Goal: Task Accomplishment & Management: Use online tool/utility

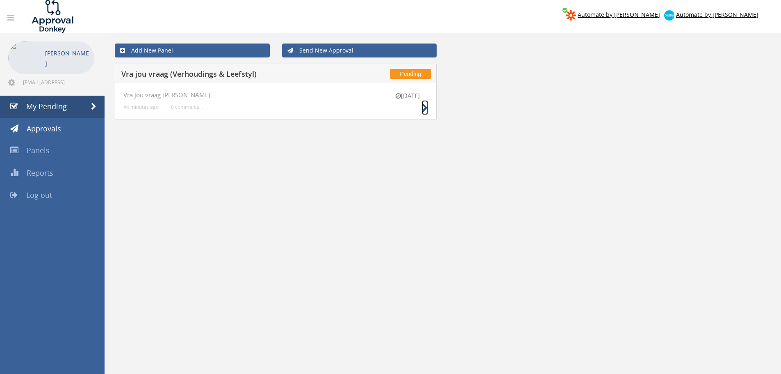
click at [424, 106] on icon at bounding box center [425, 108] width 6 height 9
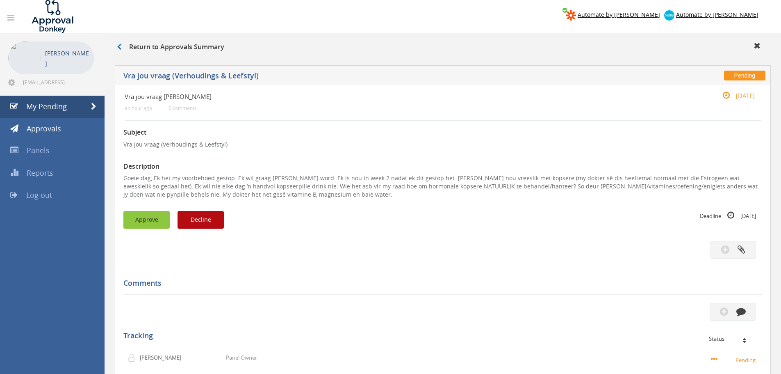
click at [146, 213] on button "Approve" at bounding box center [146, 220] width 46 height 18
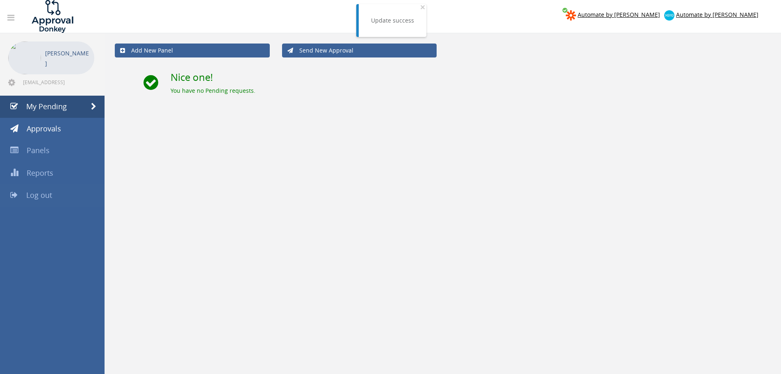
click at [41, 190] on span "Log out" at bounding box center [39, 195] width 26 height 10
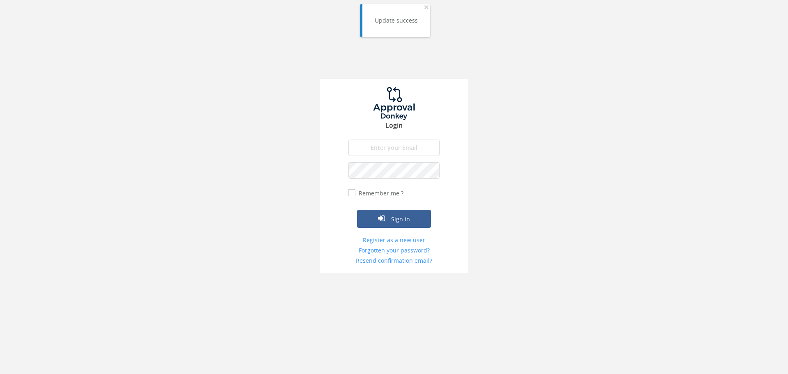
click at [380, 150] on input "email" at bounding box center [393, 147] width 91 height 16
type input "[EMAIL_ADDRESS][DOMAIN_NAME]"
click at [357, 210] on button "Sign in" at bounding box center [394, 219] width 74 height 18
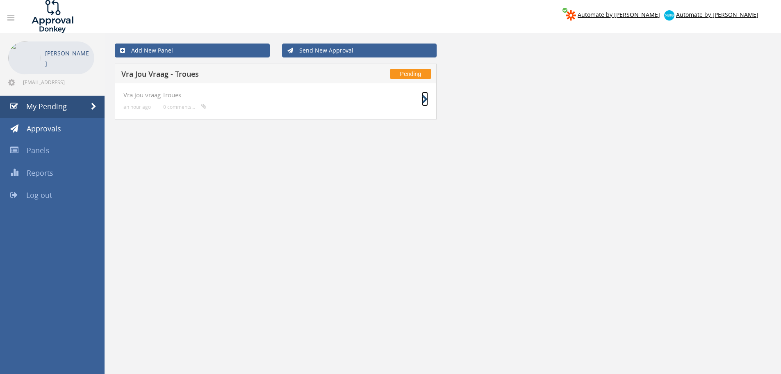
click at [427, 99] on icon at bounding box center [425, 99] width 6 height 9
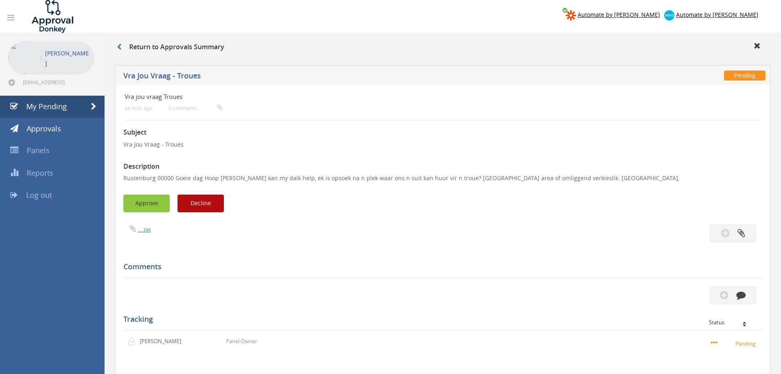
click at [143, 208] on button "Approve" at bounding box center [146, 203] width 46 height 18
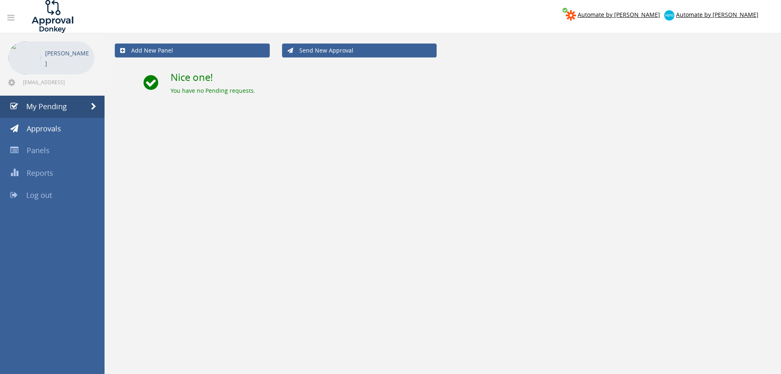
click at [49, 197] on span "Log out" at bounding box center [39, 195] width 26 height 10
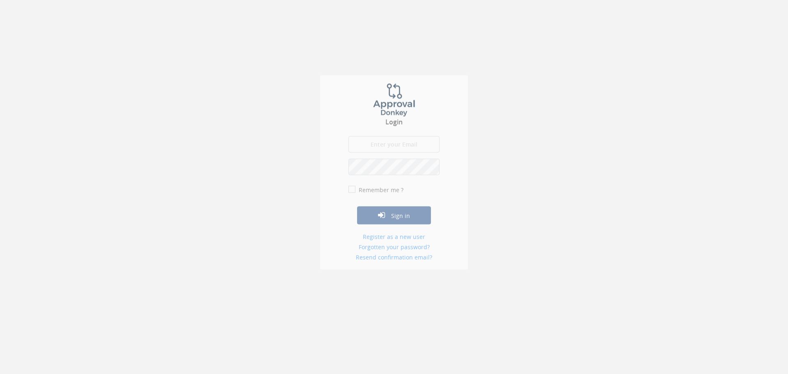
click at [404, 146] on input "email" at bounding box center [393, 147] width 91 height 16
type input "[EMAIL_ADDRESS][DOMAIN_NAME]"
click at [357, 210] on button "Sign in" at bounding box center [394, 219] width 74 height 18
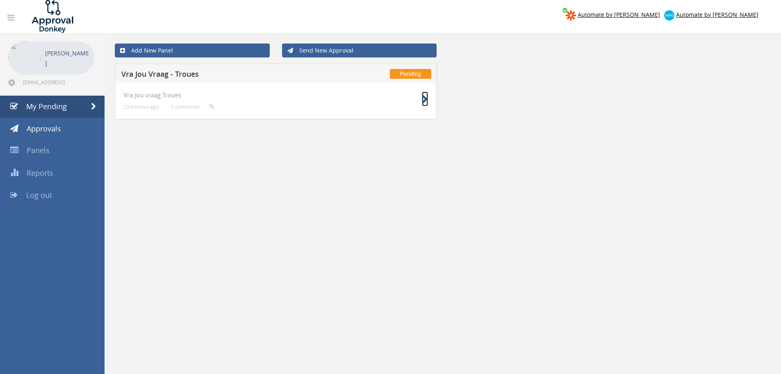
click at [428, 96] on icon at bounding box center [425, 99] width 6 height 9
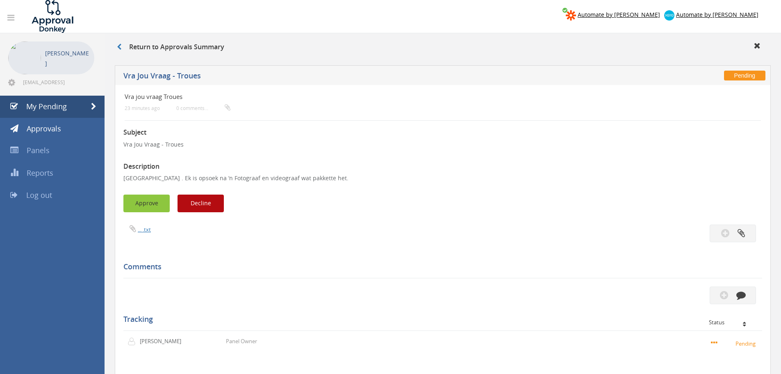
click at [125, 203] on button "Approve" at bounding box center [146, 203] width 46 height 18
